Goal: Check status: Check status

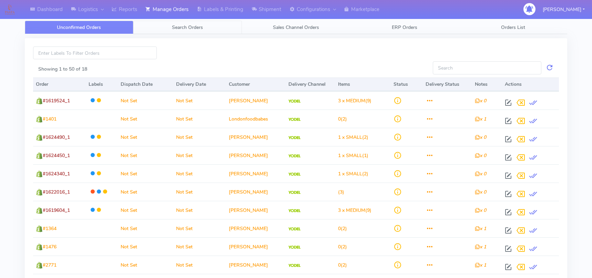
click at [200, 25] on span "Search Orders" at bounding box center [187, 27] width 31 height 7
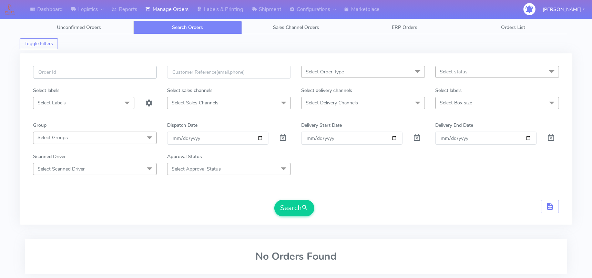
paste input "1619495"
type input "1619495"
click at [274, 200] on button "Search" at bounding box center [294, 208] width 40 height 17
click at [85, 82] on div "1619495" at bounding box center [95, 76] width 134 height 21
click at [82, 72] on input "1619495" at bounding box center [95, 72] width 124 height 13
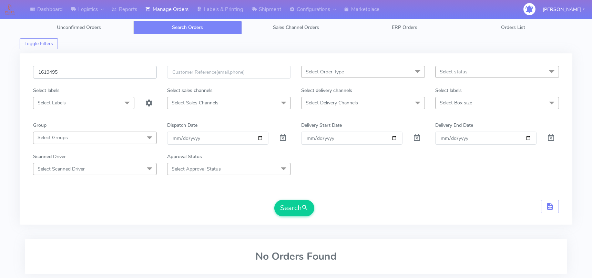
click at [82, 72] on input "1619495" at bounding box center [95, 72] width 124 height 13
click at [281, 137] on span at bounding box center [283, 139] width 8 height 7
click at [293, 194] on form "1619495 Select Order Type Select All MEALS ATAVI One Off Pasta Club Gift Kit Ev…" at bounding box center [296, 141] width 526 height 151
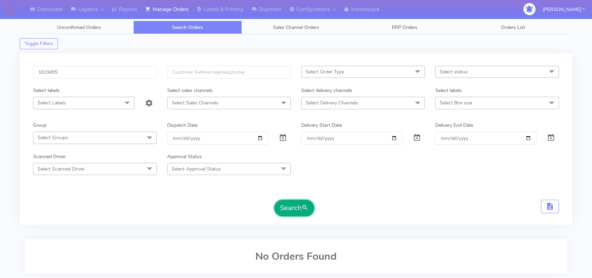
click at [295, 200] on button "Search" at bounding box center [294, 208] width 40 height 17
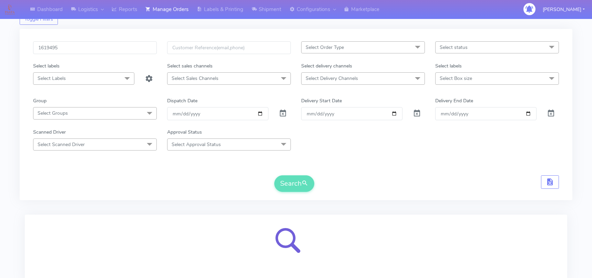
scroll to position [78, 0]
